Goal: Check status

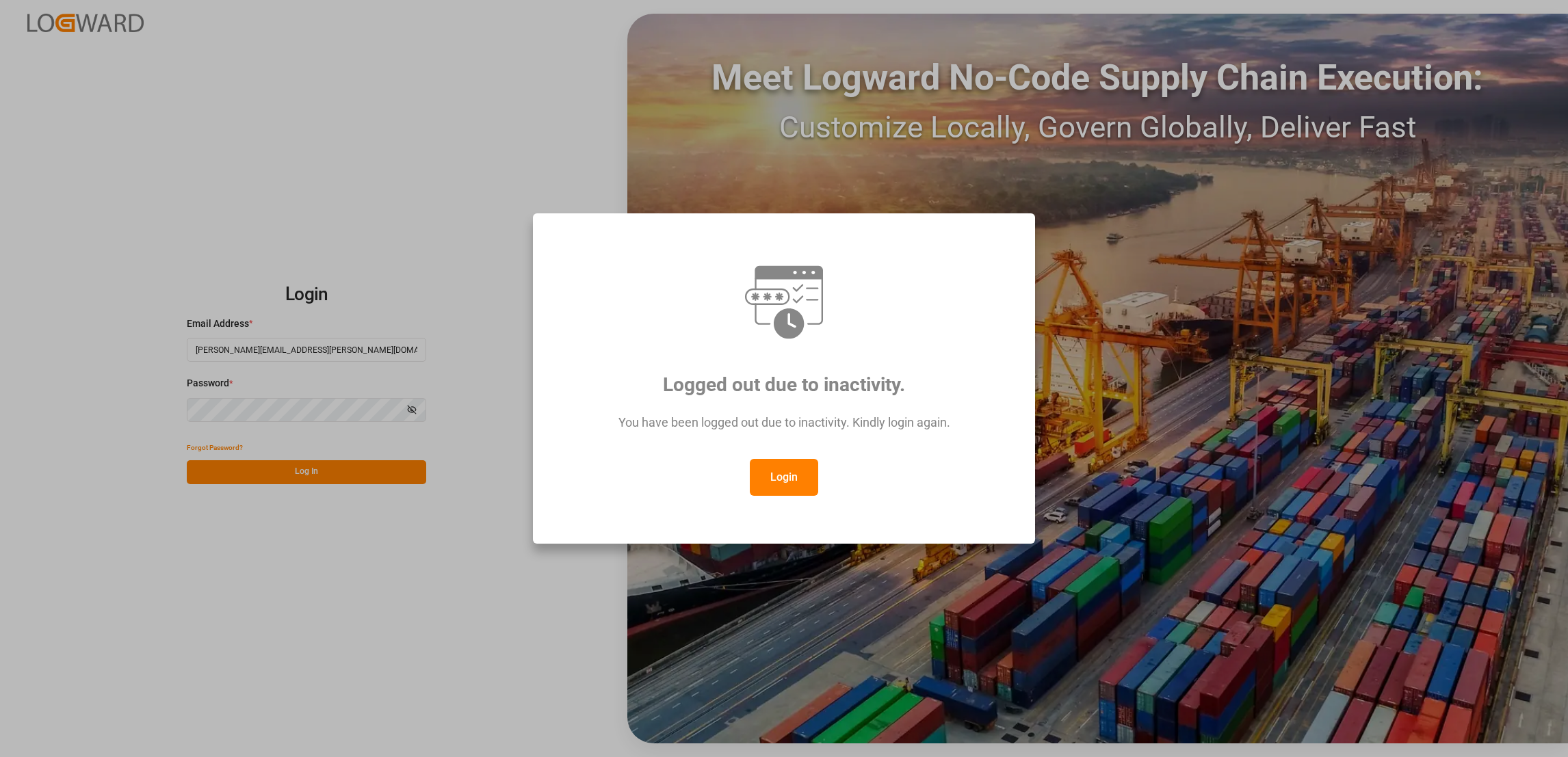
click at [793, 484] on button "Login" at bounding box center [784, 477] width 68 height 37
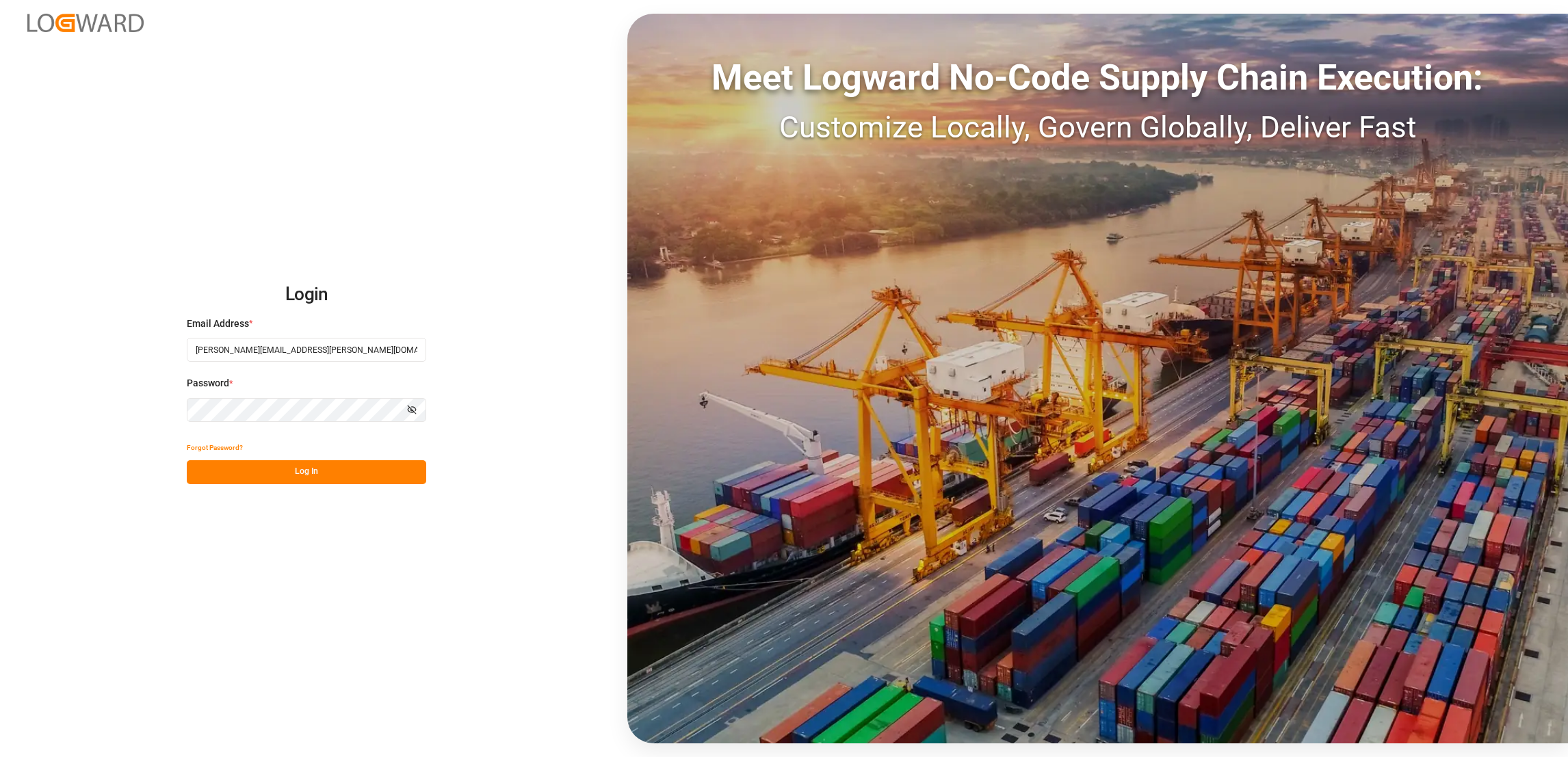
click at [290, 467] on button "Log In" at bounding box center [306, 472] width 240 height 24
